Goal: Use online tool/utility: Utilize a website feature to perform a specific function

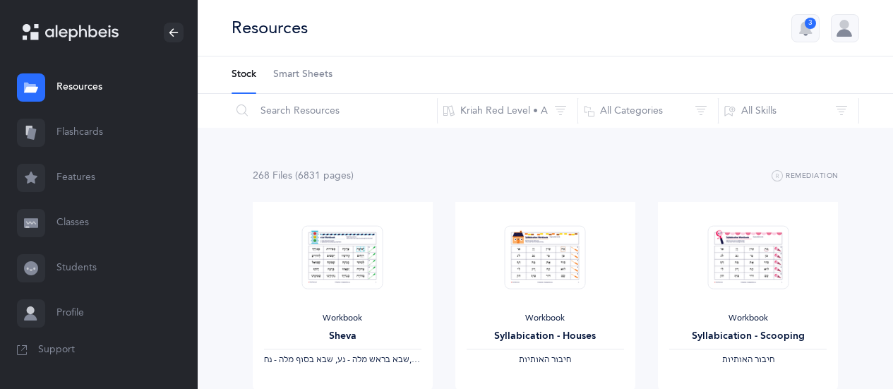
click at [88, 132] on link "Flashcards" at bounding box center [99, 132] width 198 height 45
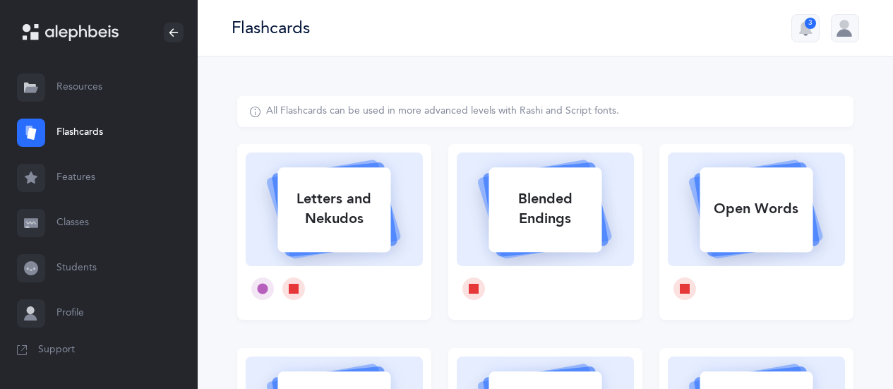
click at [408, 203] on icon at bounding box center [334, 207] width 168 height 118
select select
select select "single"
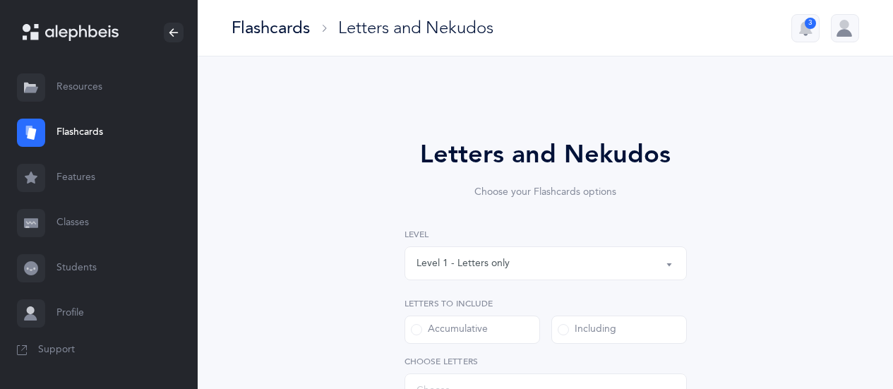
select select "27"
click at [83, 136] on link "Flashcards" at bounding box center [99, 132] width 198 height 45
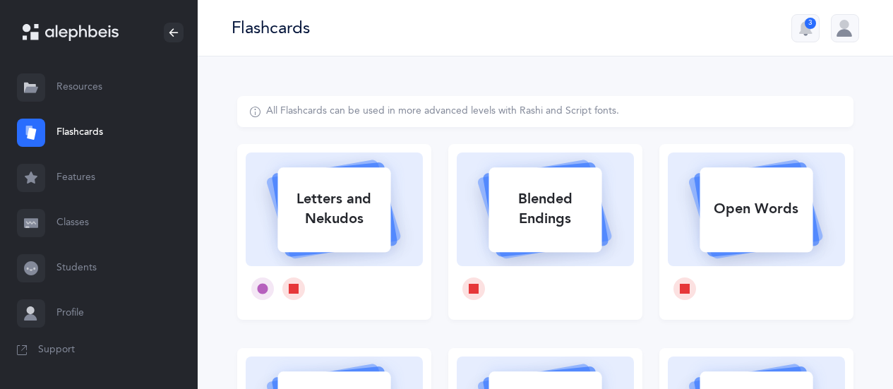
click at [78, 133] on link "Flashcards" at bounding box center [99, 132] width 198 height 45
click at [353, 229] on div "Letters and Nekudos" at bounding box center [333, 209] width 113 height 56
select select "27"
select select "single"
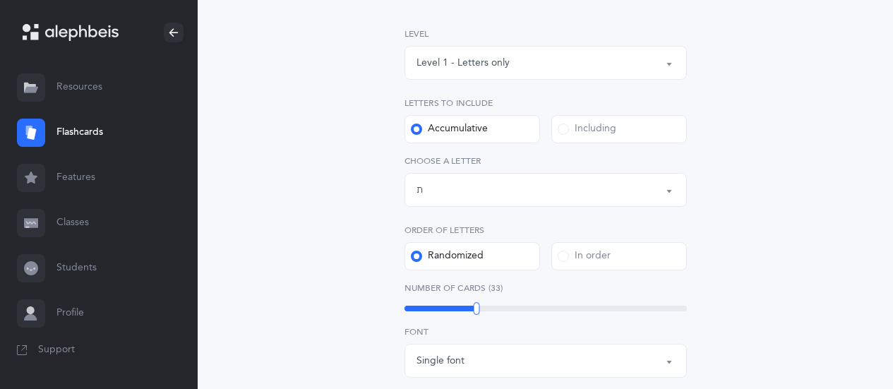
scroll to position [201, 0]
click at [636, 185] on div "Letters up until: ת" at bounding box center [546, 190] width 258 height 24
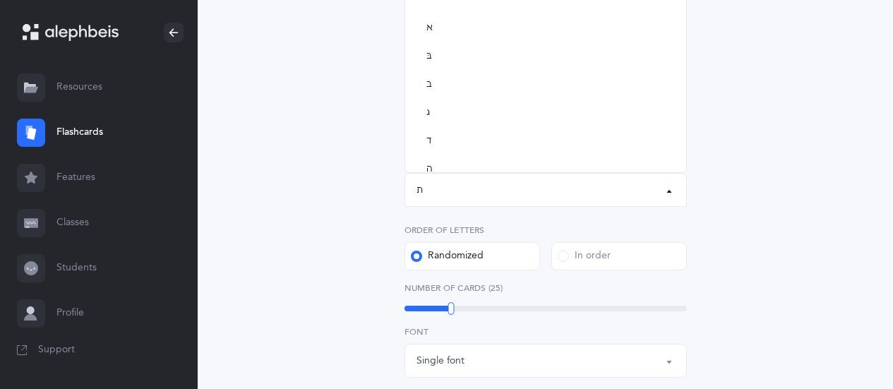
scroll to position [785, 0]
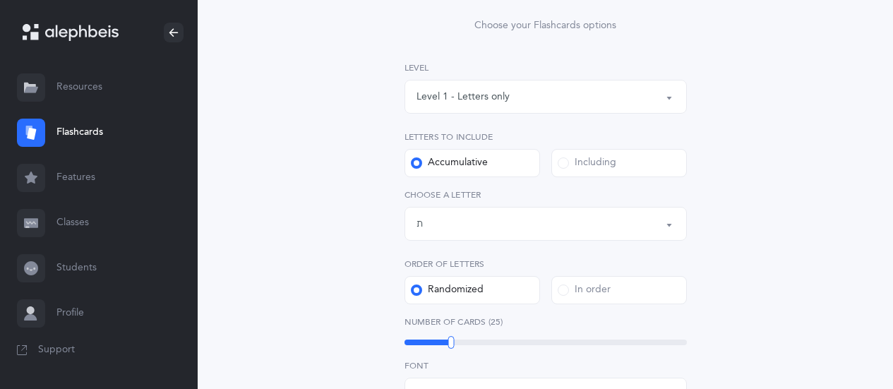
scroll to position [169, 0]
click at [590, 174] on label "Including" at bounding box center [619, 161] width 136 height 28
click at [0, 0] on input "Including" at bounding box center [0, 0] width 0 height 0
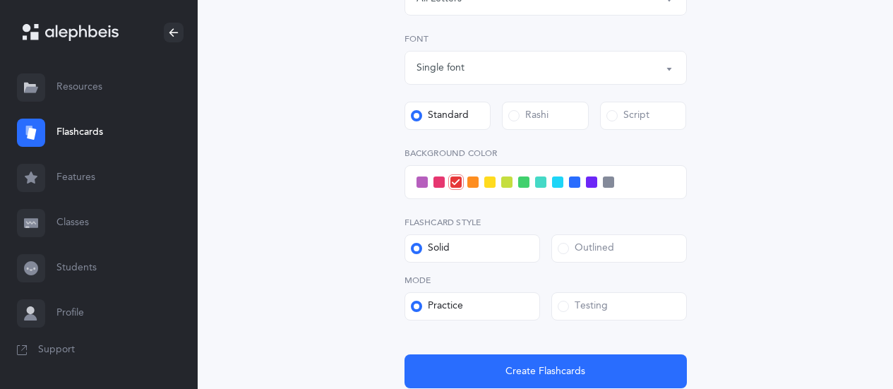
scroll to position [393, 0]
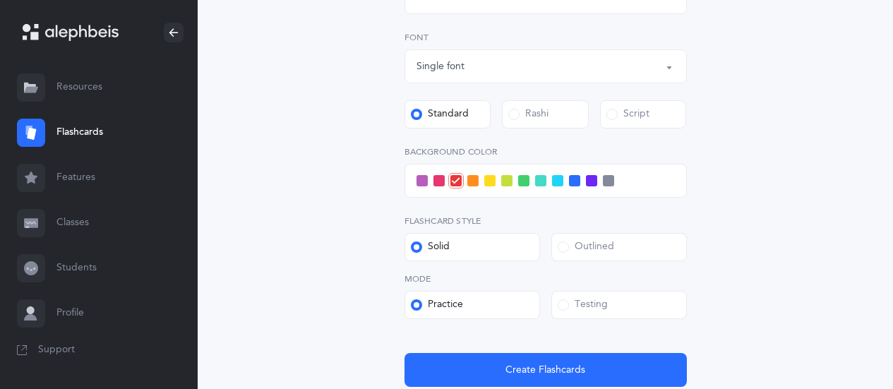
click at [623, 310] on label "Testing" at bounding box center [619, 305] width 136 height 28
click at [0, 0] on input "Testing" at bounding box center [0, 0] width 0 height 0
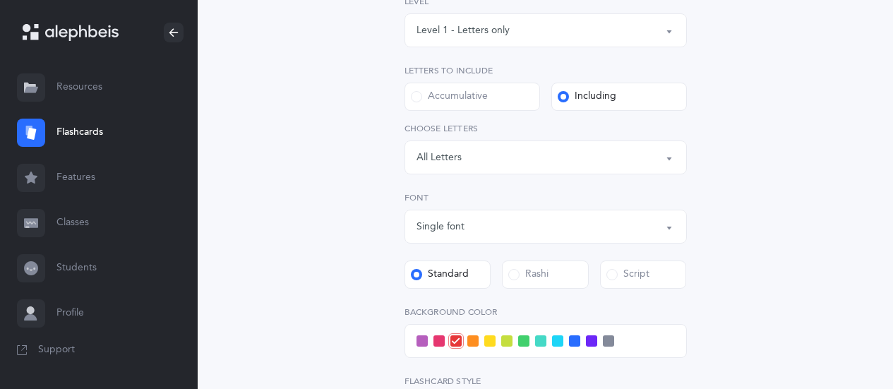
scroll to position [217, 0]
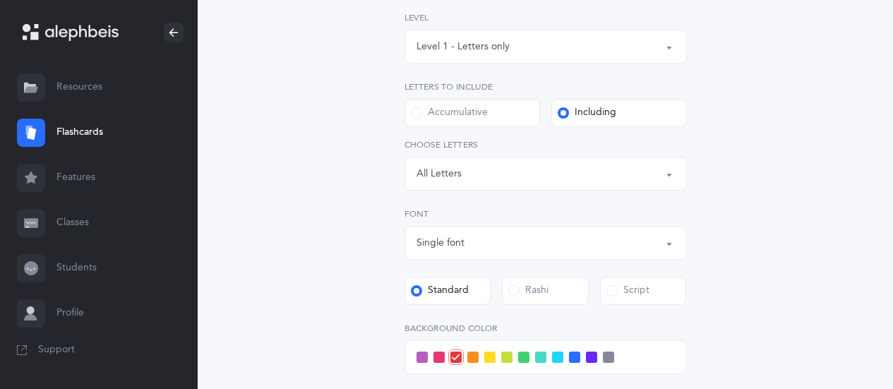
click at [760, 39] on div "Letters and Nekudos Choose your Flashcards options Level 1 - Letters only Level…" at bounding box center [545, 281] width 616 height 804
click at [602, 176] on div "Letters: All Letters" at bounding box center [546, 174] width 258 height 24
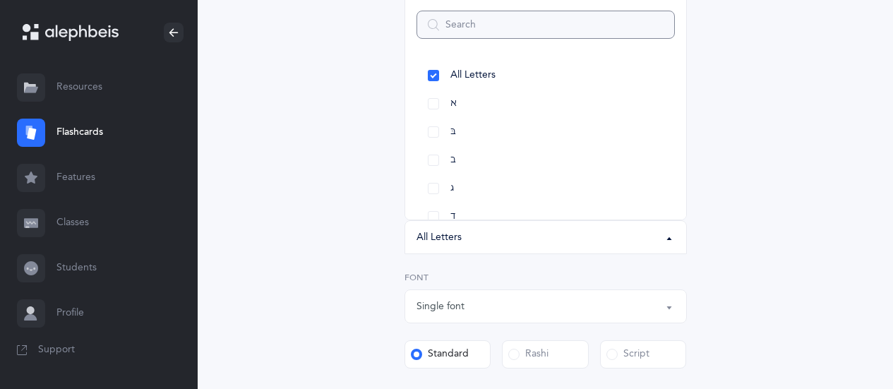
scroll to position [154, 0]
click at [465, 95] on link "א" at bounding box center [546, 103] width 258 height 28
select select "1"
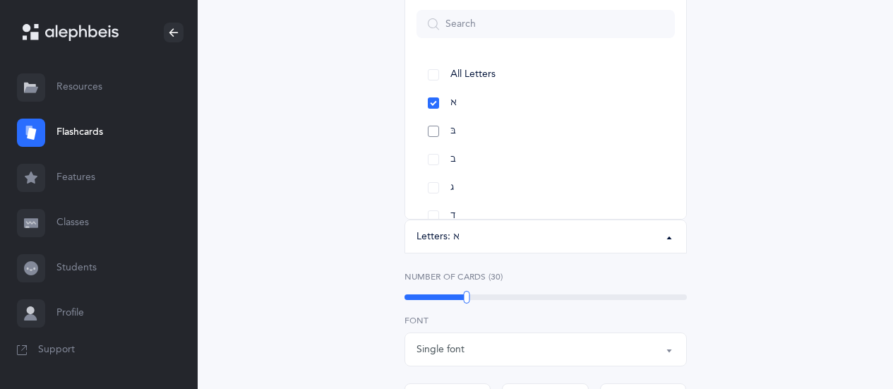
click at [470, 131] on link "בּ" at bounding box center [546, 131] width 258 height 28
click at [483, 104] on link "ב" at bounding box center [546, 104] width 258 height 28
click at [471, 130] on link "ג" at bounding box center [546, 133] width 258 height 28
click at [472, 160] on link "ד" at bounding box center [546, 161] width 258 height 28
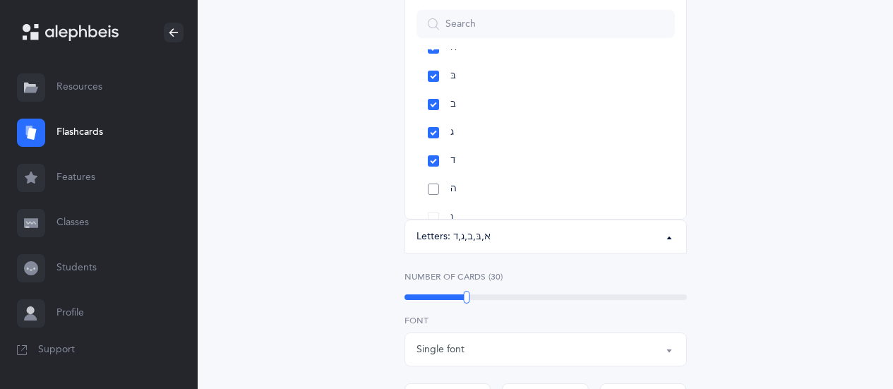
click at [484, 192] on link "ה" at bounding box center [546, 189] width 258 height 28
click at [472, 128] on link "ו" at bounding box center [546, 131] width 258 height 28
click at [513, 153] on link "ז" at bounding box center [546, 159] width 258 height 28
click at [779, 176] on div "Letters and Nekudos Choose your Flashcards options Level 1 - Letters only Level…" at bounding box center [545, 366] width 616 height 848
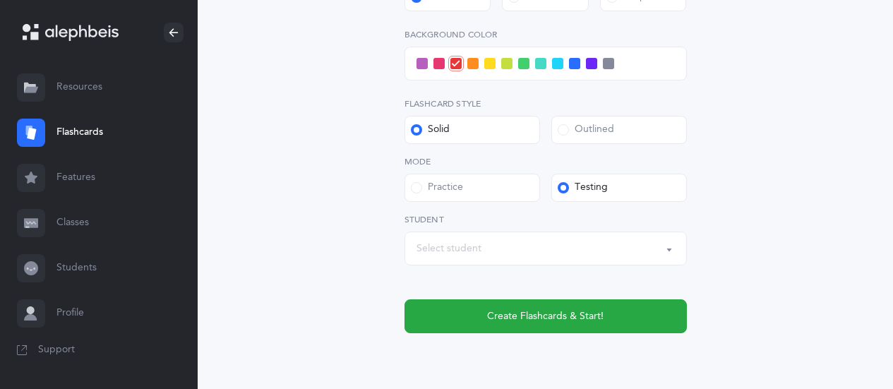
scroll to position [561, 0]
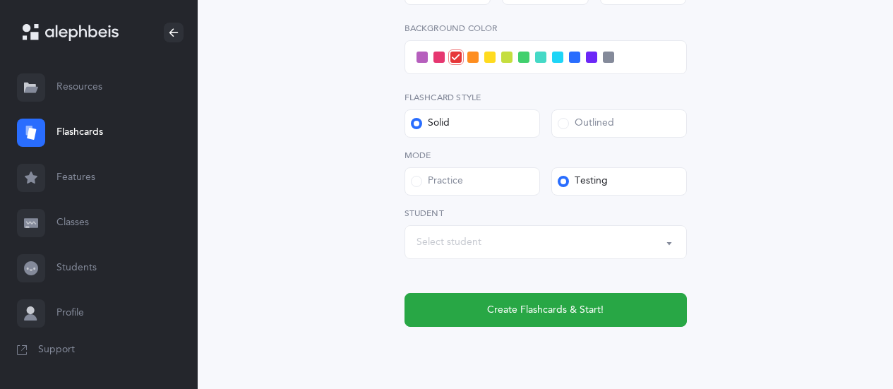
click at [601, 239] on div "Select student" at bounding box center [546, 242] width 258 height 24
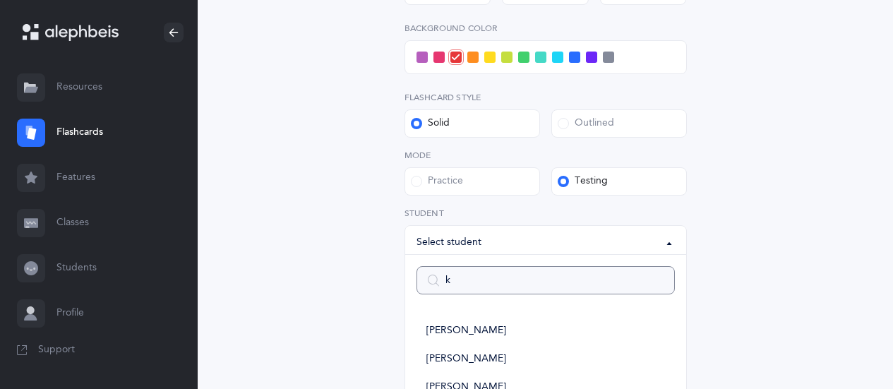
type input "kb"
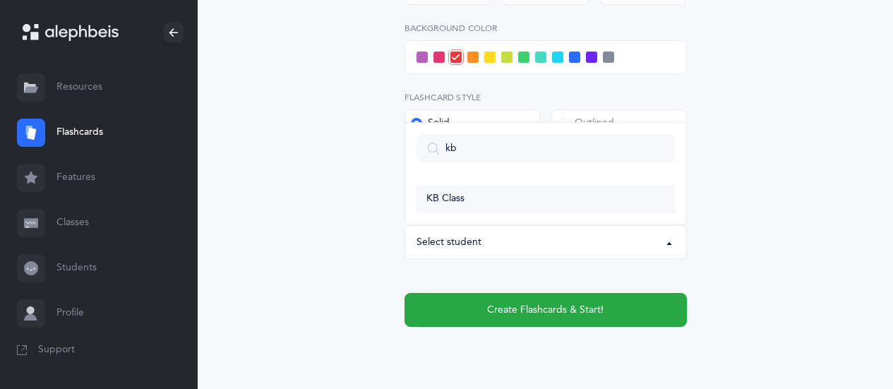
click at [486, 210] on link "KB Class" at bounding box center [546, 199] width 258 height 28
select select "14639"
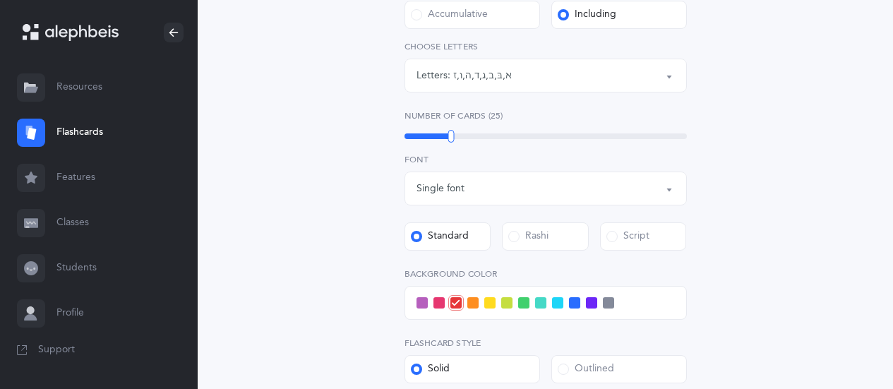
scroll to position [314, 0]
click at [575, 301] on span at bounding box center [574, 303] width 11 height 11
click at [0, 0] on input "checkbox" at bounding box center [0, 0] width 0 height 0
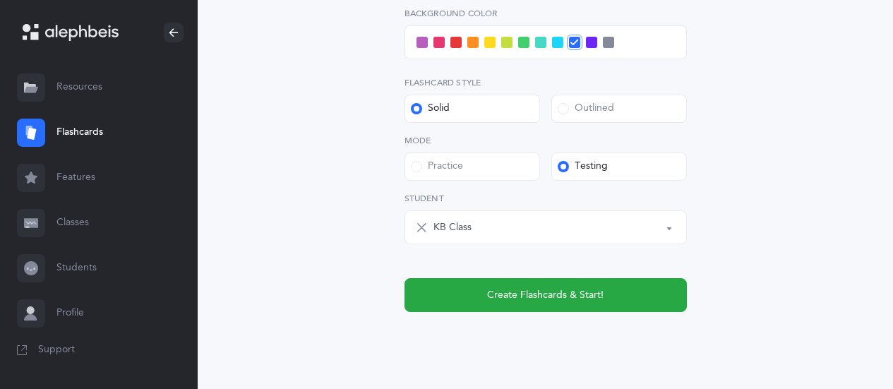
scroll to position [579, 0]
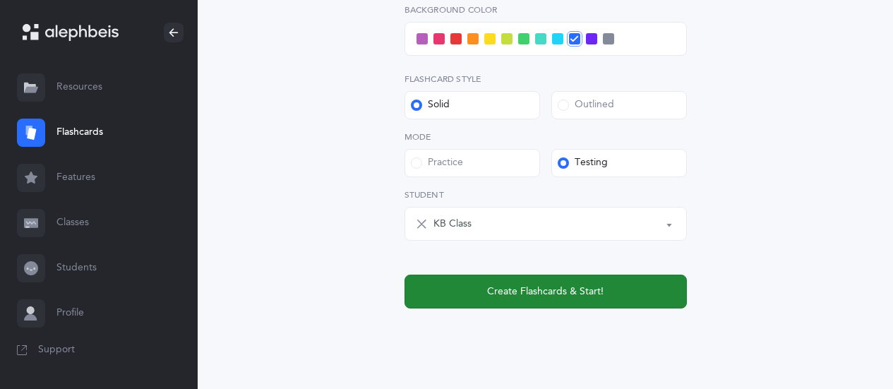
click at [600, 291] on span "Create Flashcards & Start!" at bounding box center [545, 292] width 116 height 15
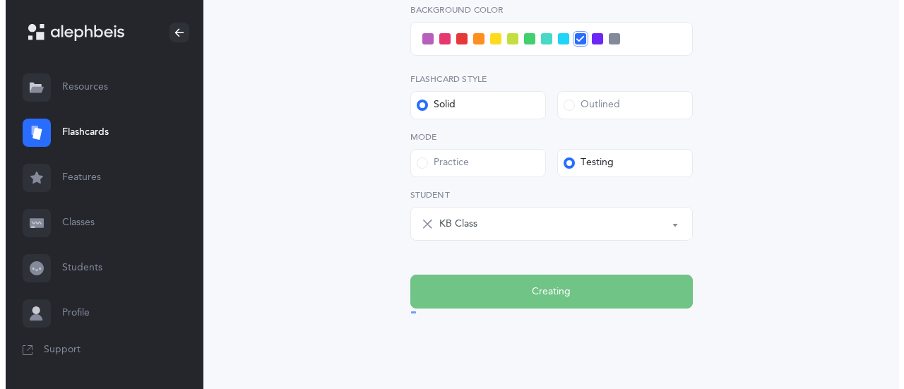
scroll to position [0, 0]
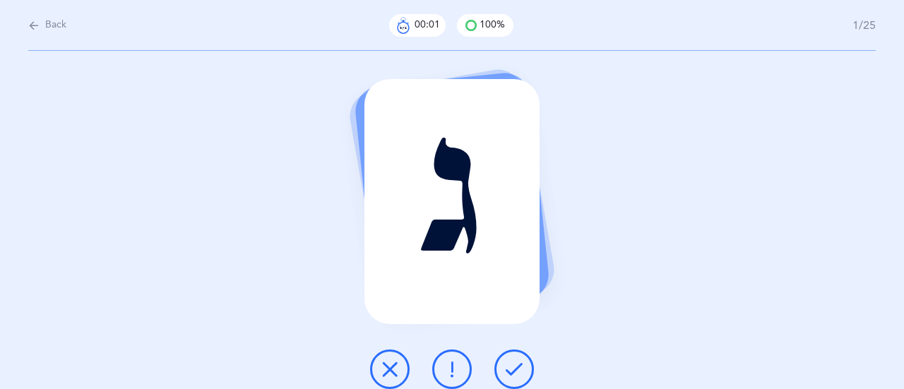
click at [521, 358] on button at bounding box center [514, 369] width 40 height 40
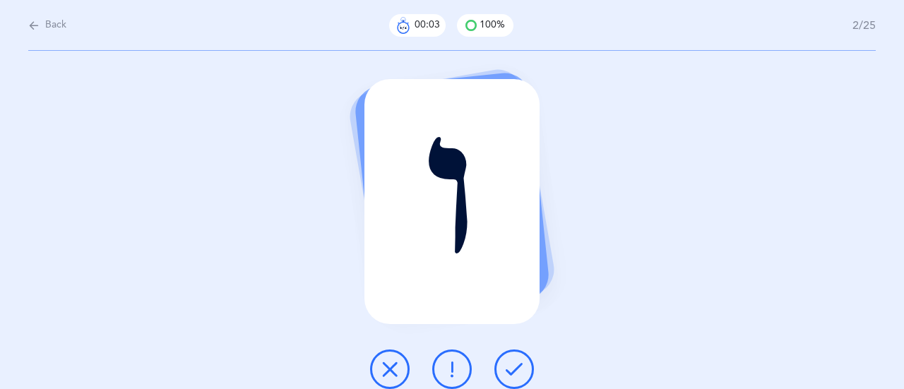
click at [525, 359] on button at bounding box center [514, 369] width 40 height 40
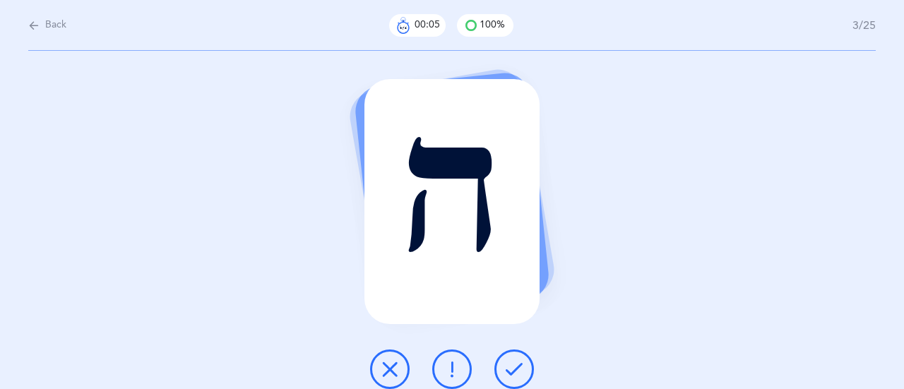
click at [533, 364] on div at bounding box center [452, 369] width 186 height 40
click at [520, 370] on icon at bounding box center [514, 369] width 17 height 17
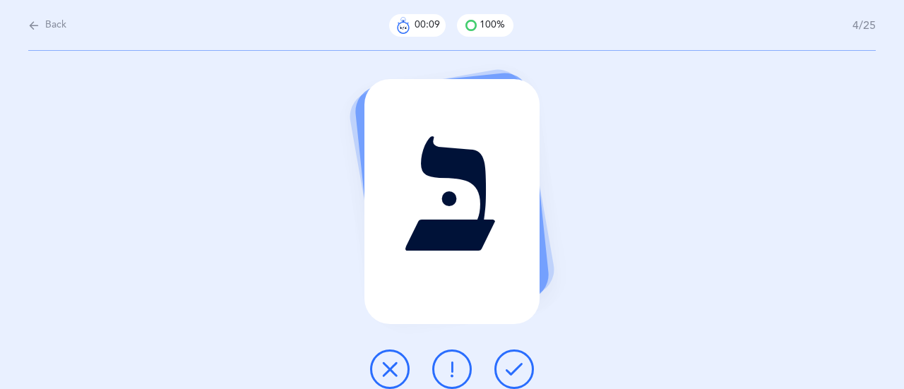
click at [525, 364] on button at bounding box center [514, 369] width 40 height 40
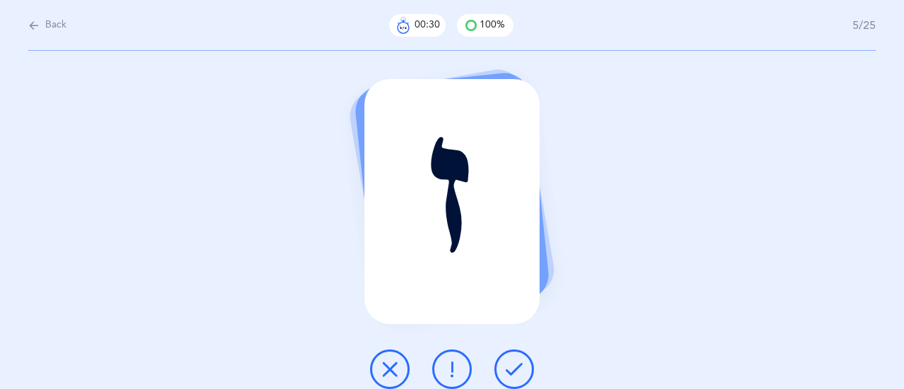
click at [513, 379] on button at bounding box center [514, 369] width 40 height 40
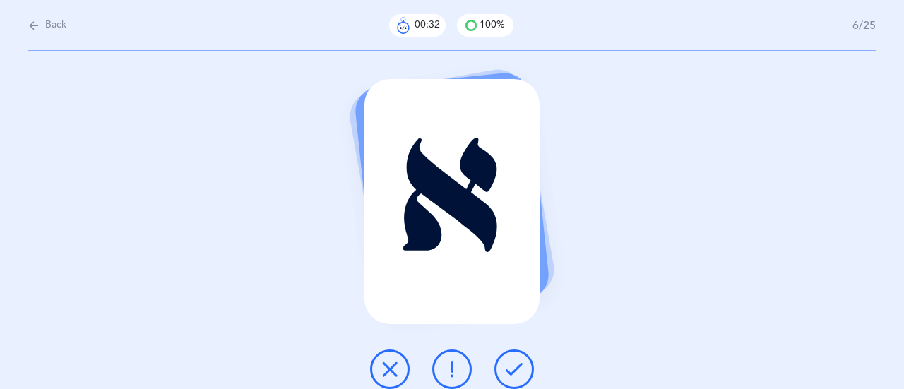
click at [518, 370] on icon at bounding box center [514, 369] width 17 height 17
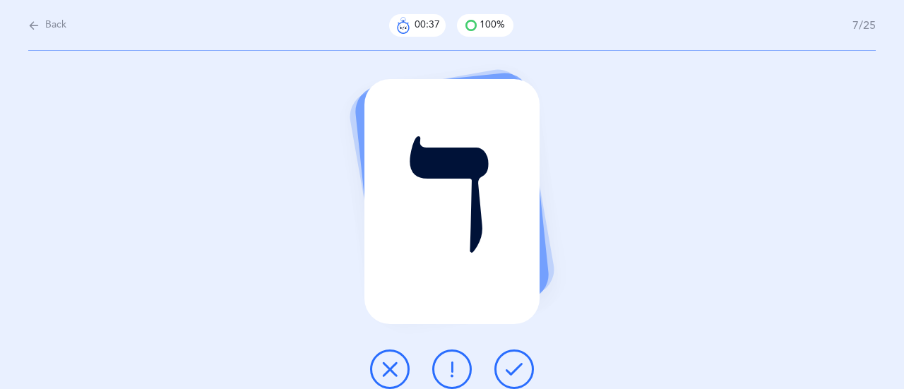
click at [512, 371] on icon at bounding box center [514, 369] width 17 height 17
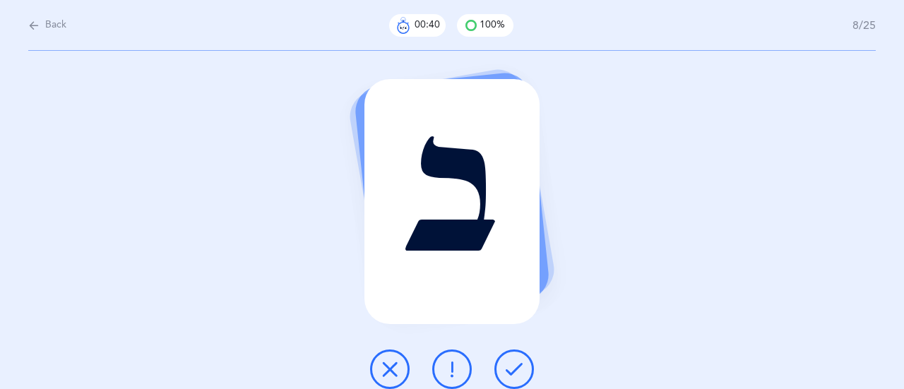
click at [516, 366] on icon at bounding box center [514, 369] width 17 height 17
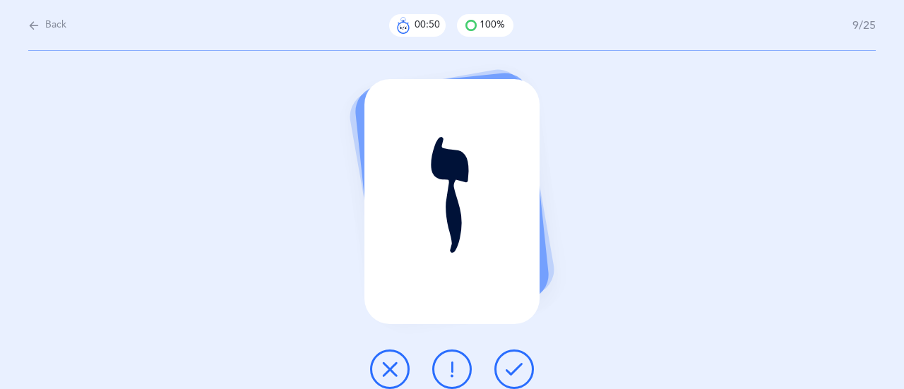
click at [520, 372] on icon at bounding box center [514, 369] width 17 height 17
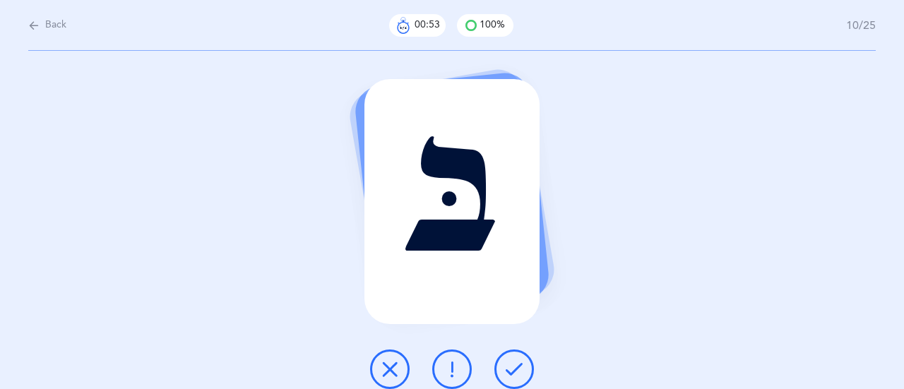
click at [527, 357] on button at bounding box center [514, 369] width 40 height 40
click at [511, 353] on button at bounding box center [514, 369] width 40 height 40
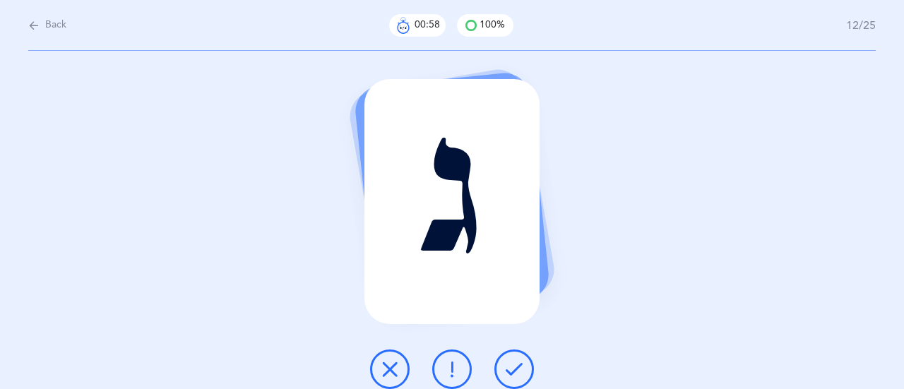
click at [522, 362] on icon at bounding box center [514, 369] width 17 height 17
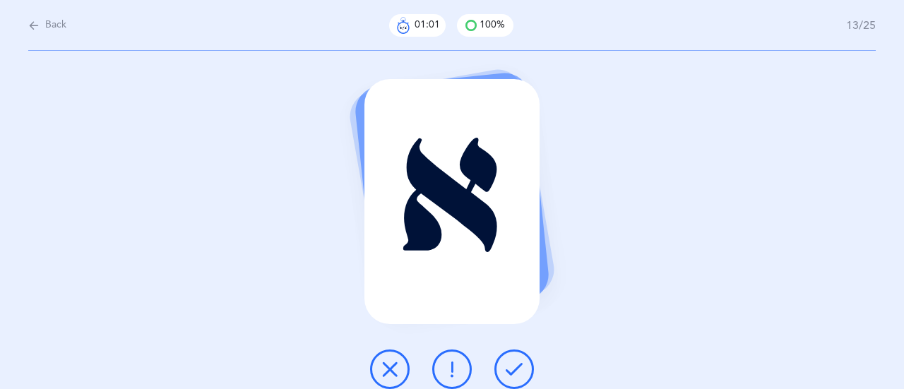
click at [514, 367] on icon at bounding box center [514, 369] width 17 height 17
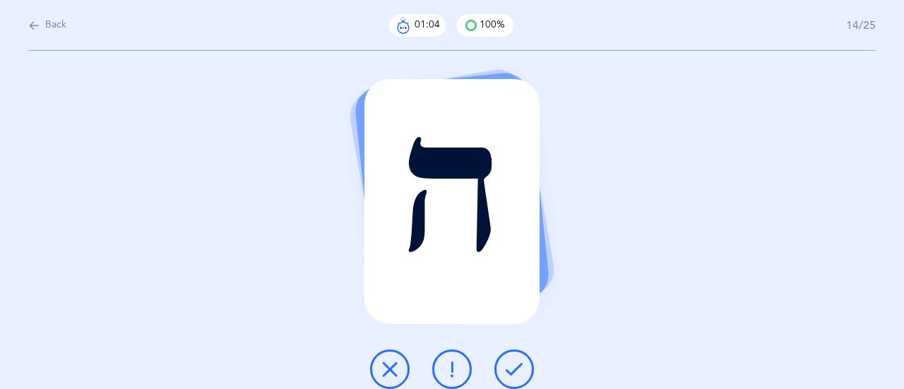
click at [516, 365] on icon at bounding box center [514, 369] width 17 height 17
click at [520, 376] on icon at bounding box center [514, 369] width 17 height 17
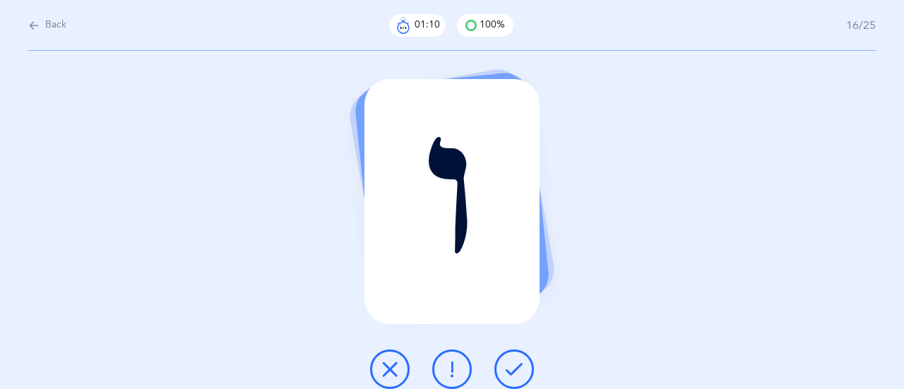
click at [521, 368] on icon at bounding box center [514, 369] width 17 height 17
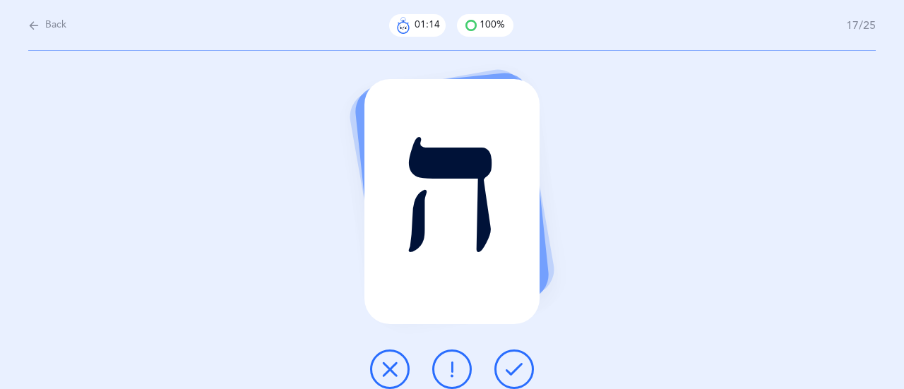
click at [514, 366] on icon at bounding box center [514, 369] width 17 height 17
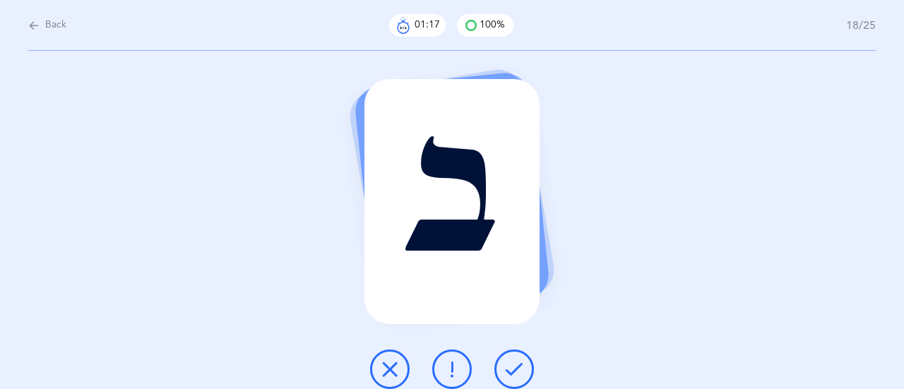
click at [527, 361] on button at bounding box center [514, 369] width 40 height 40
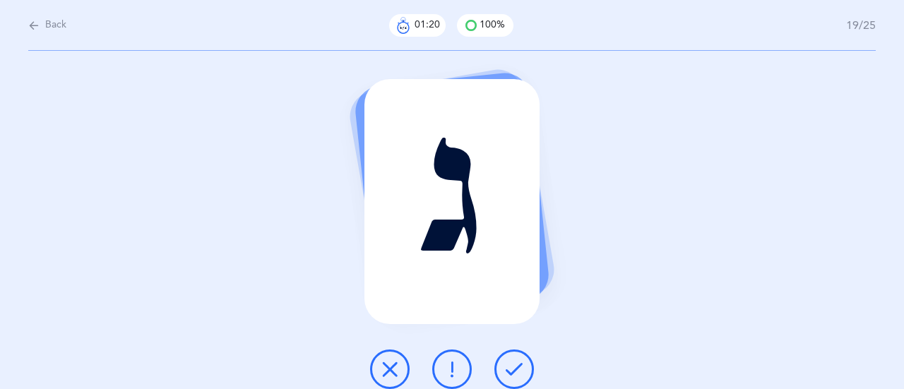
click at [510, 361] on icon at bounding box center [514, 369] width 17 height 17
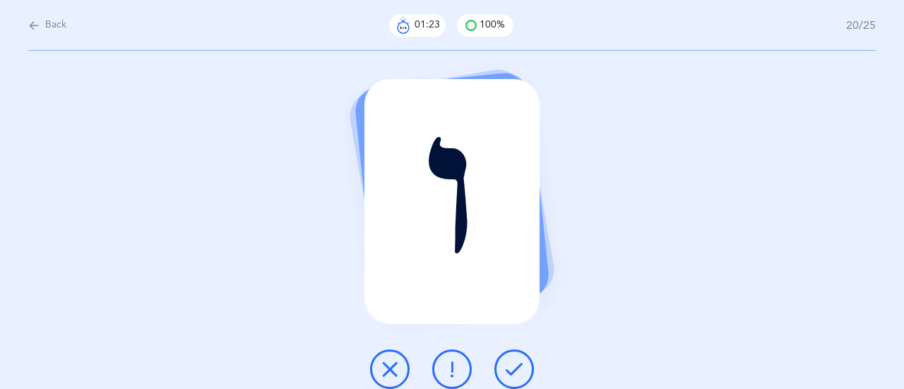
click at [528, 366] on button at bounding box center [514, 369] width 40 height 40
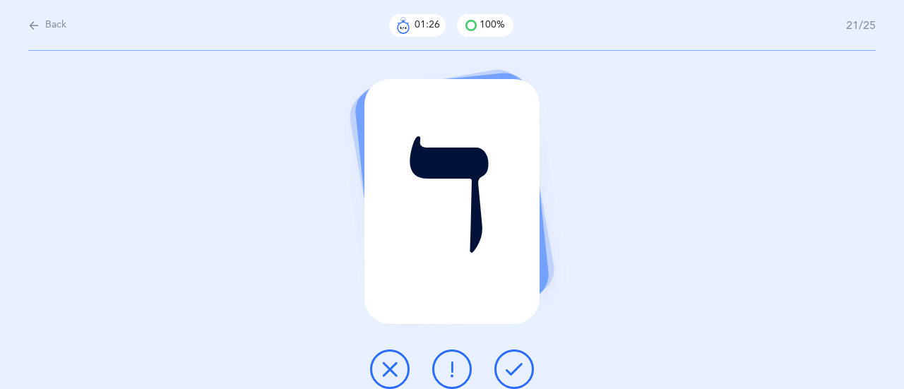
click at [520, 369] on icon at bounding box center [514, 369] width 17 height 17
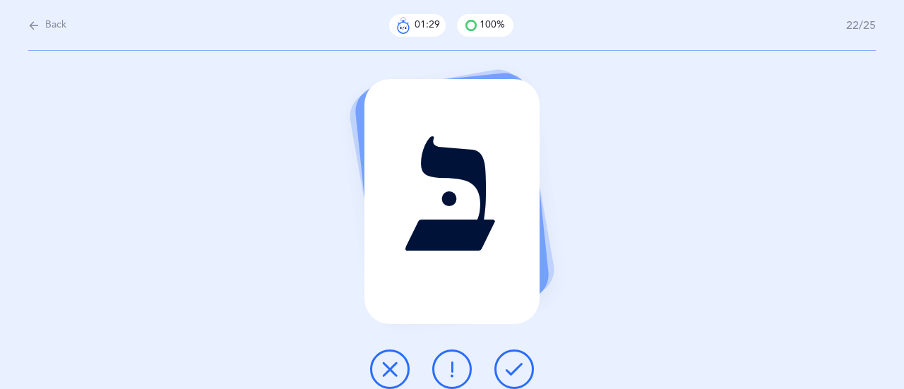
click at [524, 351] on div at bounding box center [452, 369] width 186 height 40
click at [515, 374] on icon at bounding box center [514, 369] width 17 height 17
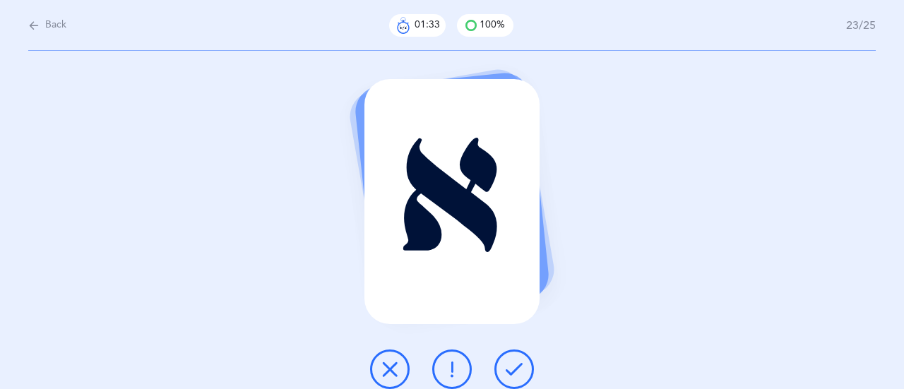
click at [516, 375] on icon at bounding box center [514, 369] width 17 height 17
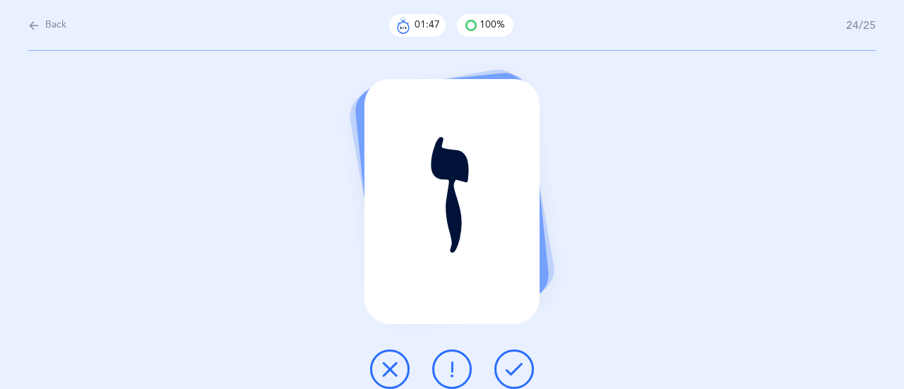
click at [396, 361] on icon at bounding box center [389, 369] width 17 height 17
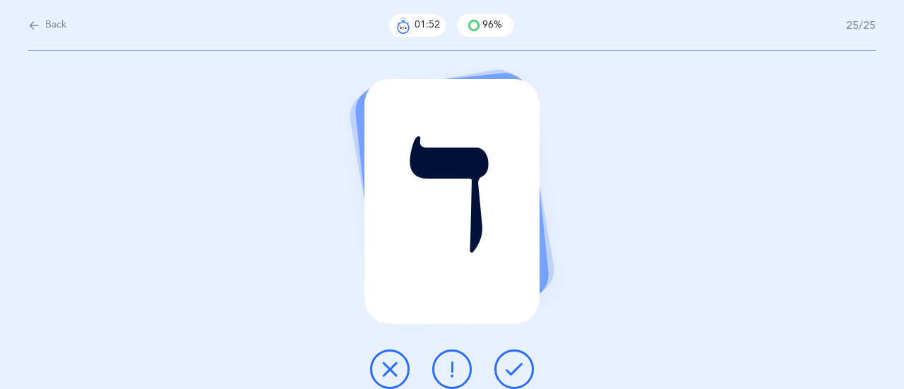
click at [520, 371] on icon at bounding box center [514, 369] width 17 height 17
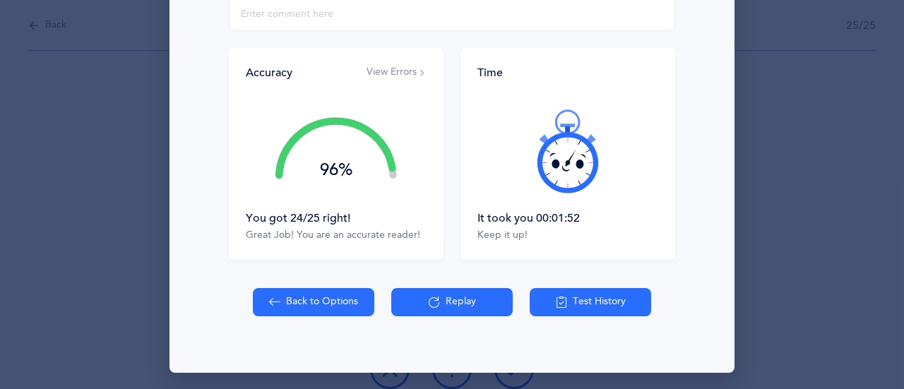
scroll to position [280, 0]
click at [397, 72] on button "View Errors" at bounding box center [396, 73] width 60 height 14
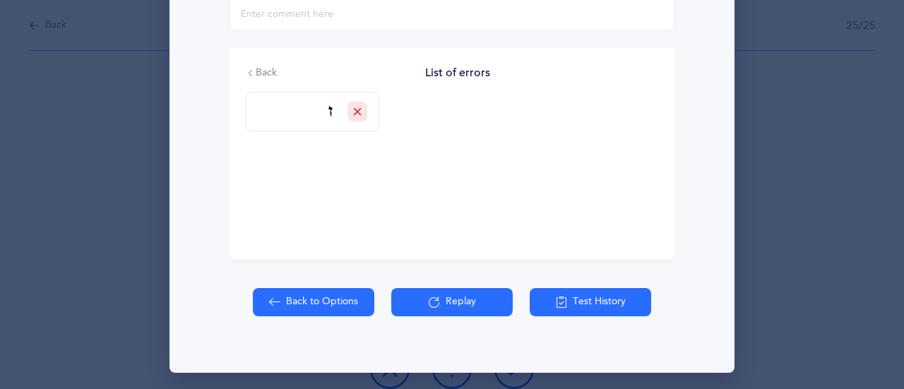
scroll to position [278, 0]
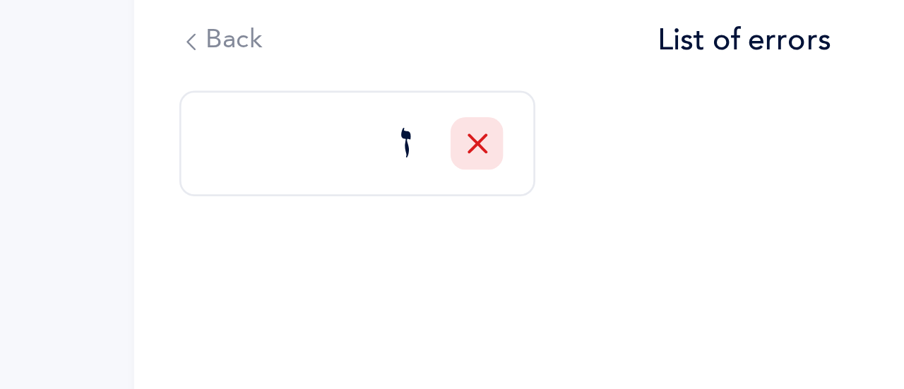
click at [353, 109] on icon at bounding box center [357, 113] width 8 height 8
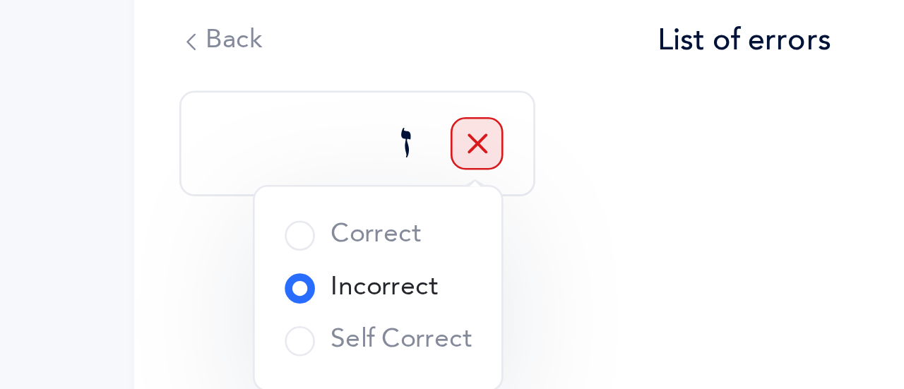
click at [294, 80] on div "Back List of errors" at bounding box center [452, 74] width 412 height 16
click at [291, 76] on div "Back List of errors" at bounding box center [452, 74] width 412 height 16
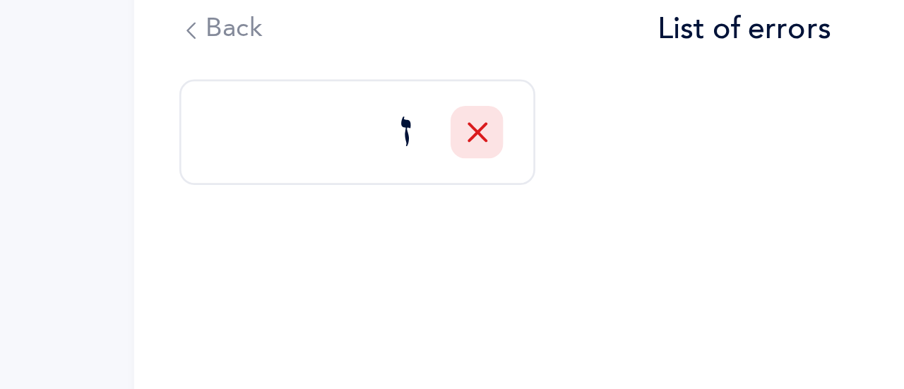
scroll to position [282, 0]
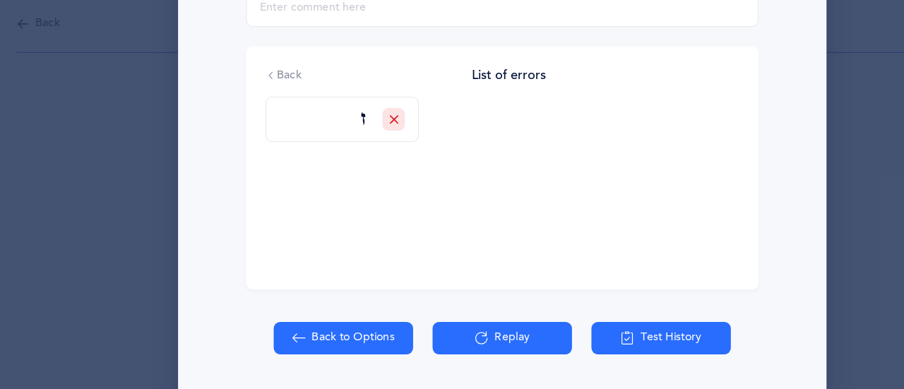
click at [246, 70] on icon at bounding box center [251, 71] width 10 height 10
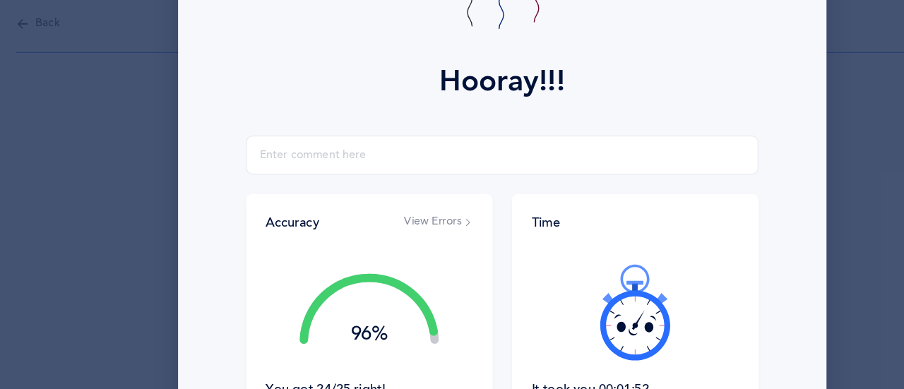
scroll to position [155, 0]
click at [567, 294] on icon at bounding box center [567, 276] width 85 height 85
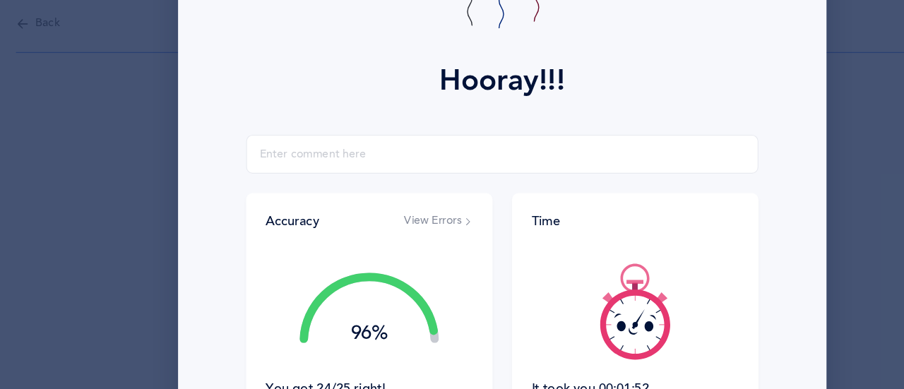
click at [578, 296] on icon at bounding box center [567, 276] width 85 height 85
click at [571, 298] on icon at bounding box center [567, 276] width 85 height 85
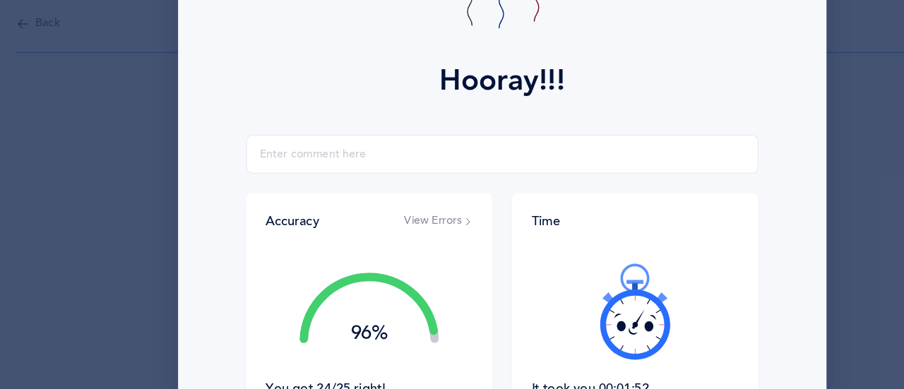
click at [568, 301] on icon at bounding box center [567, 276] width 85 height 85
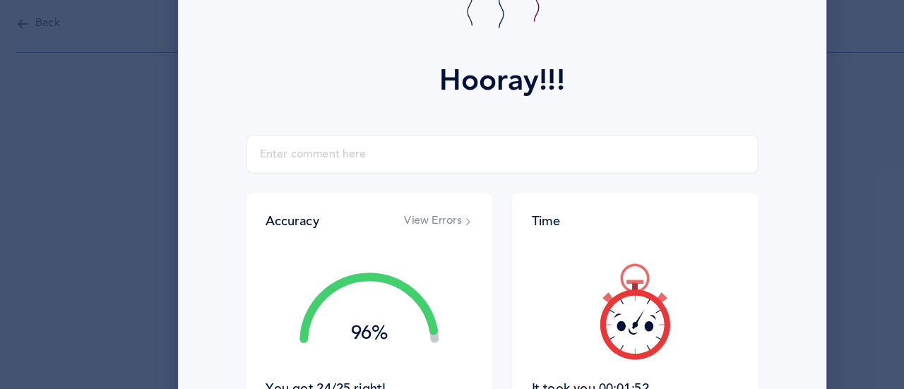
click at [568, 306] on icon at bounding box center [567, 276] width 85 height 85
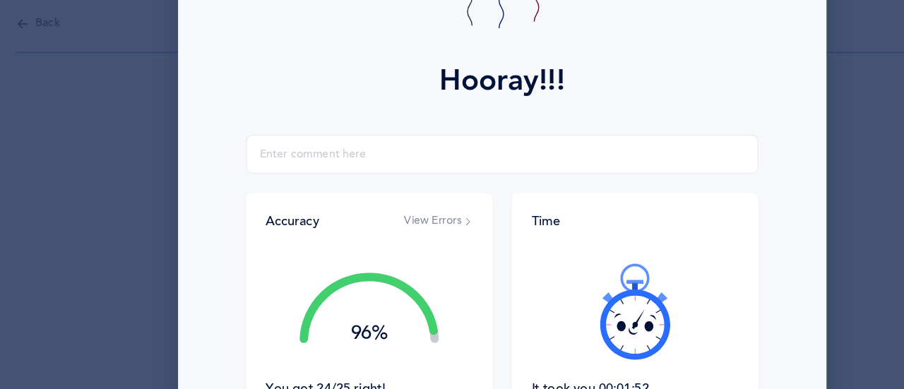
click at [568, 305] on icon at bounding box center [567, 276] width 85 height 85
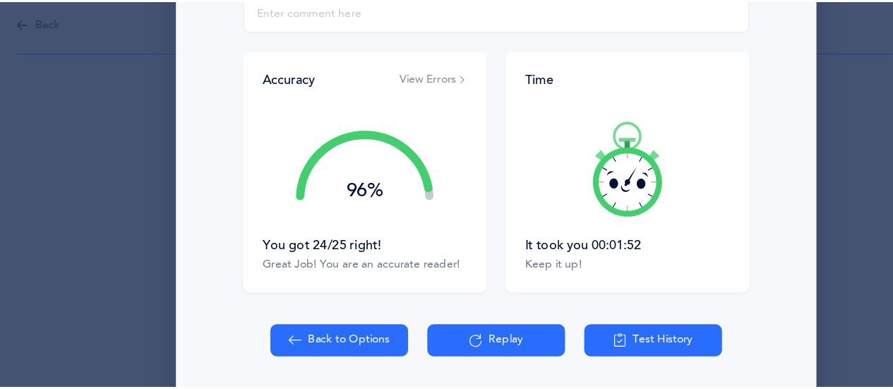
scroll to position [280, 0]
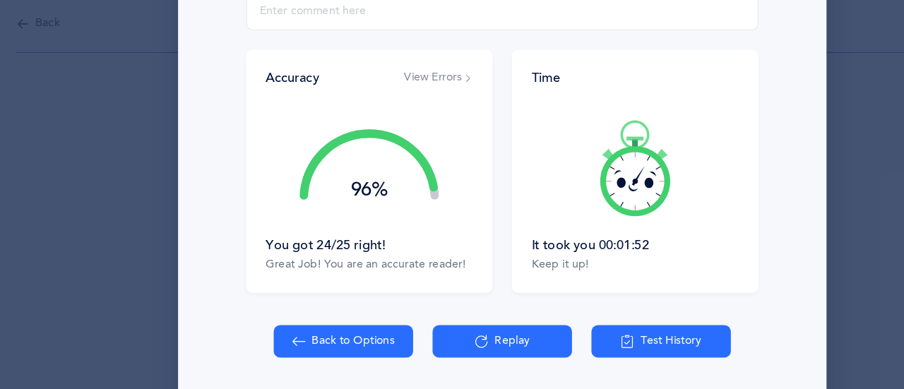
click at [347, 301] on button "Back to Options" at bounding box center [313, 302] width 121 height 28
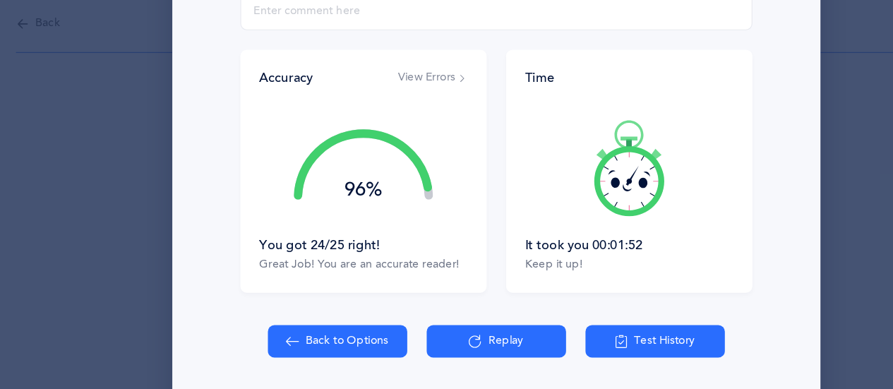
select select "1"
select select "single"
